Goal: Find specific page/section: Find specific page/section

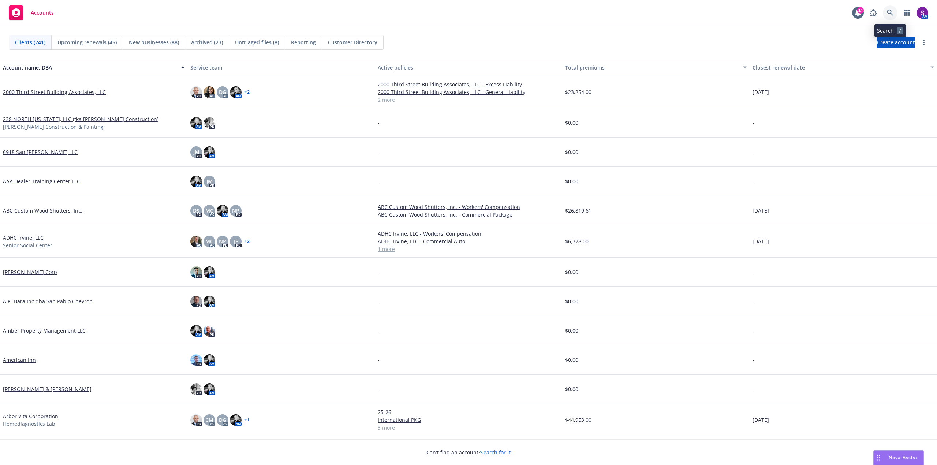
click at [892, 14] on icon at bounding box center [890, 13] width 7 height 7
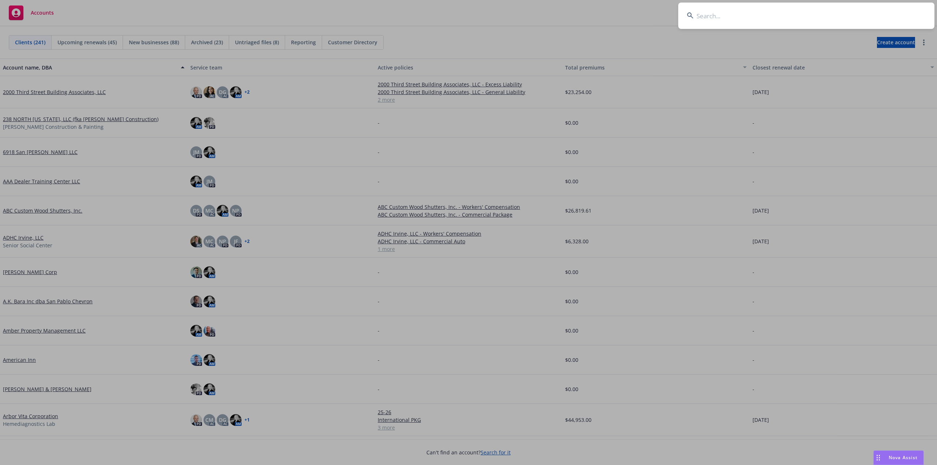
click at [729, 23] on input at bounding box center [806, 16] width 256 height 26
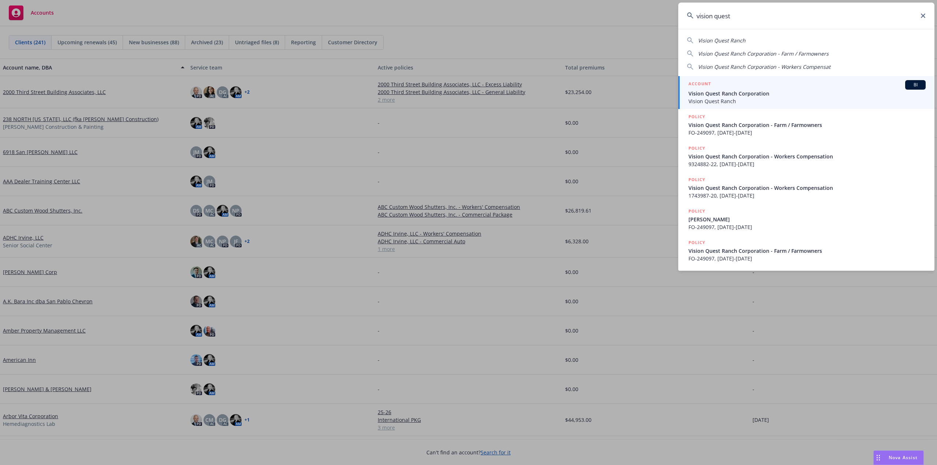
type input "vision quest"
click at [722, 97] on span "Vision Quest Ranch" at bounding box center [807, 101] width 237 height 8
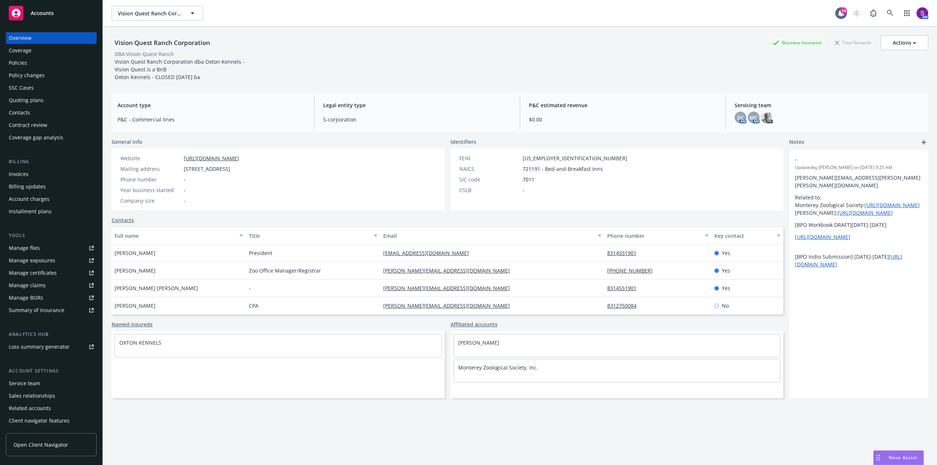
click at [23, 66] on div "Policies" at bounding box center [18, 63] width 18 height 12
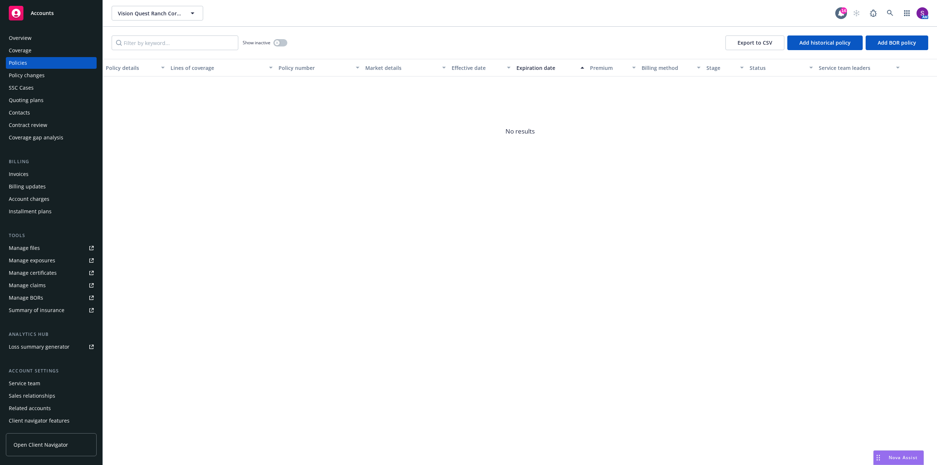
click at [23, 34] on div "Overview" at bounding box center [20, 38] width 23 height 12
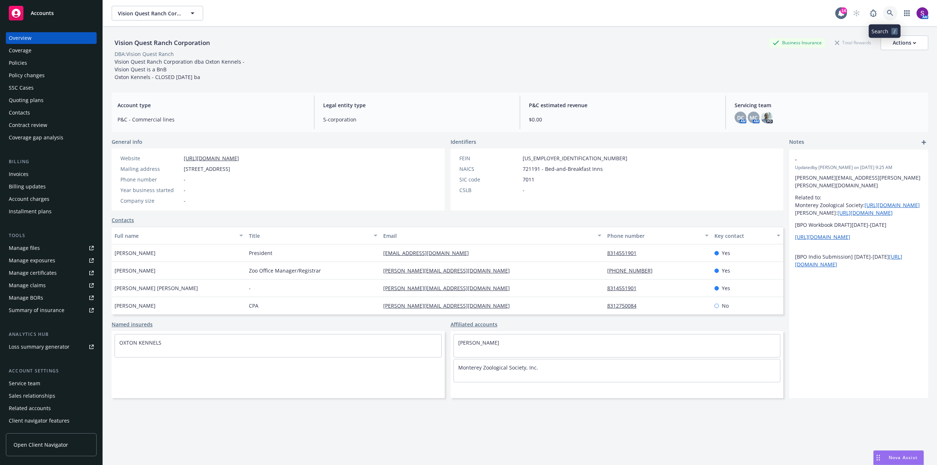
click at [887, 11] on icon at bounding box center [890, 13] width 7 height 7
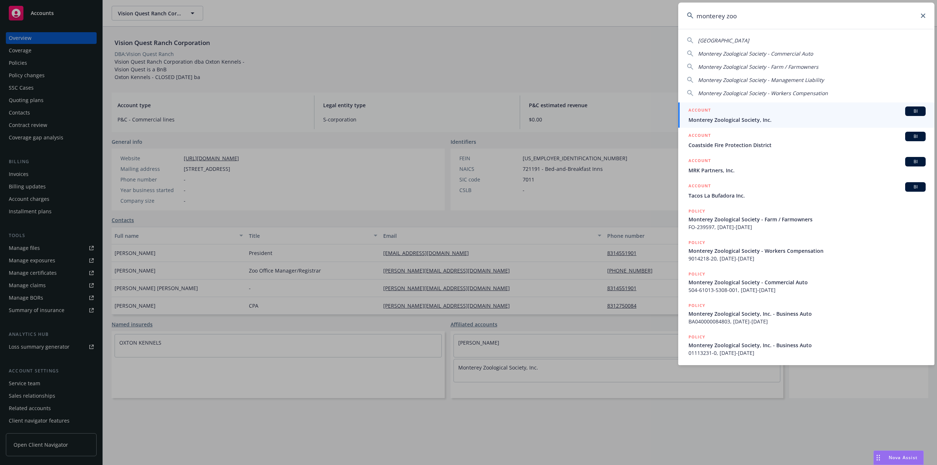
click at [726, 55] on span "Monterey Zoological Society - Commercial Auto" at bounding box center [755, 53] width 115 height 7
type input "Monterey Zoological Society - Commercial Auto"
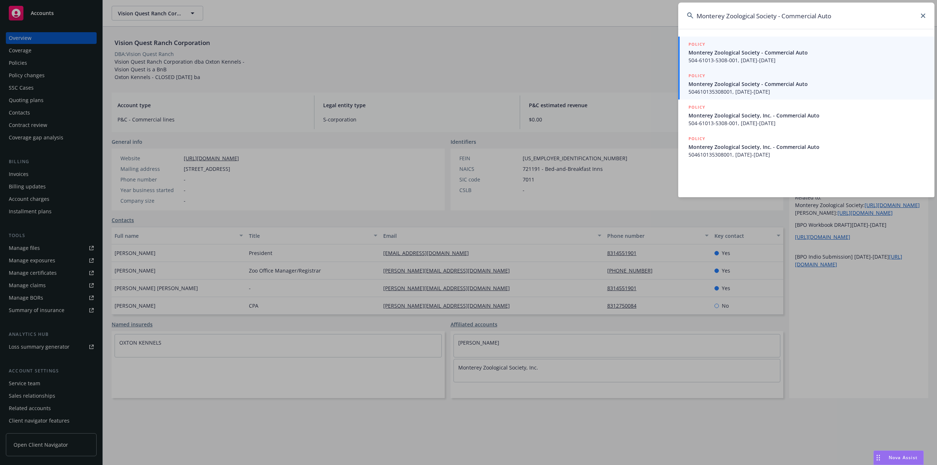
click at [708, 82] on span "Monterey Zoological Society - Commercial Auto" at bounding box center [807, 84] width 237 height 8
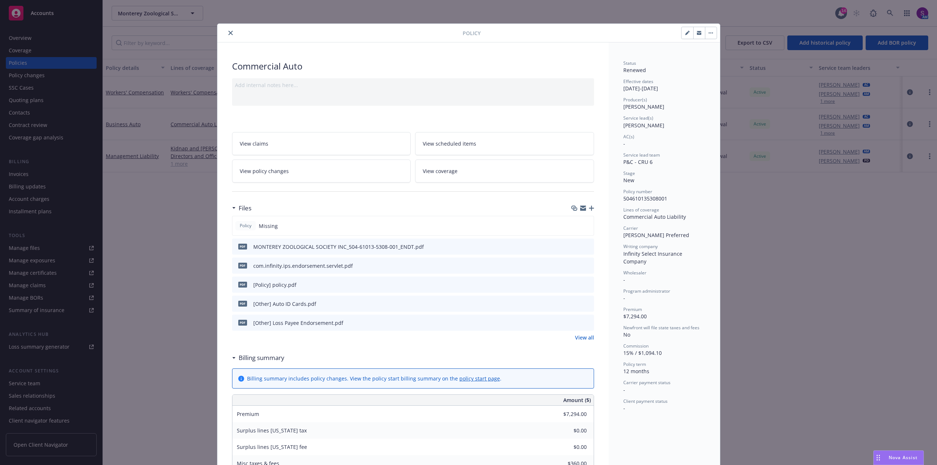
click at [228, 32] on icon "close" at bounding box center [230, 33] width 4 height 4
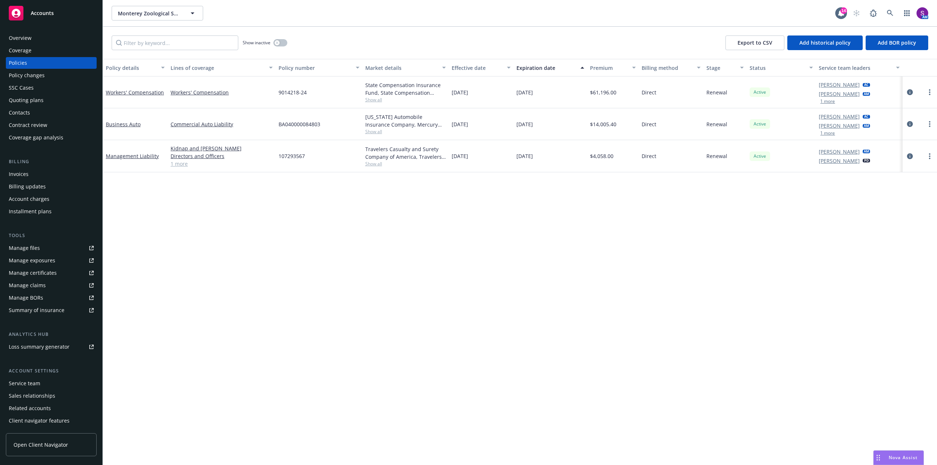
click at [57, 33] on div "Overview" at bounding box center [51, 38] width 85 height 12
